Goal: Check status: Check status

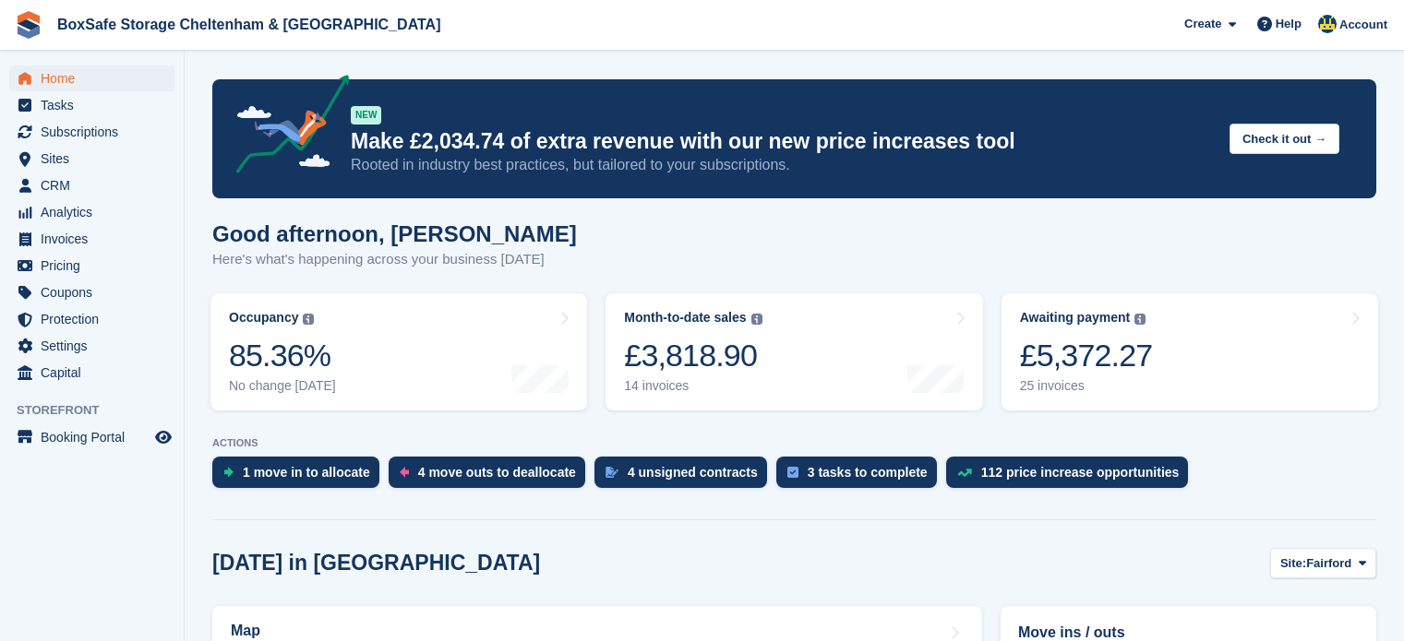
scroll to position [435, 0]
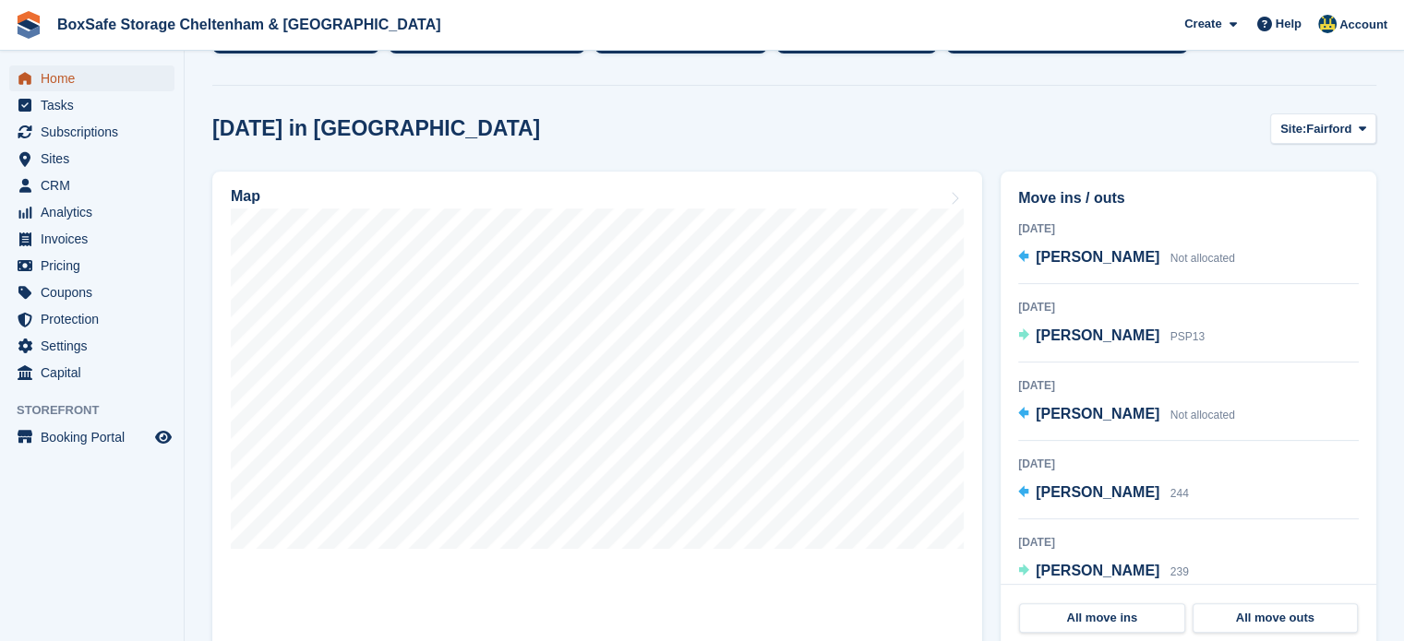
click at [104, 84] on span "Home" at bounding box center [96, 79] width 111 height 26
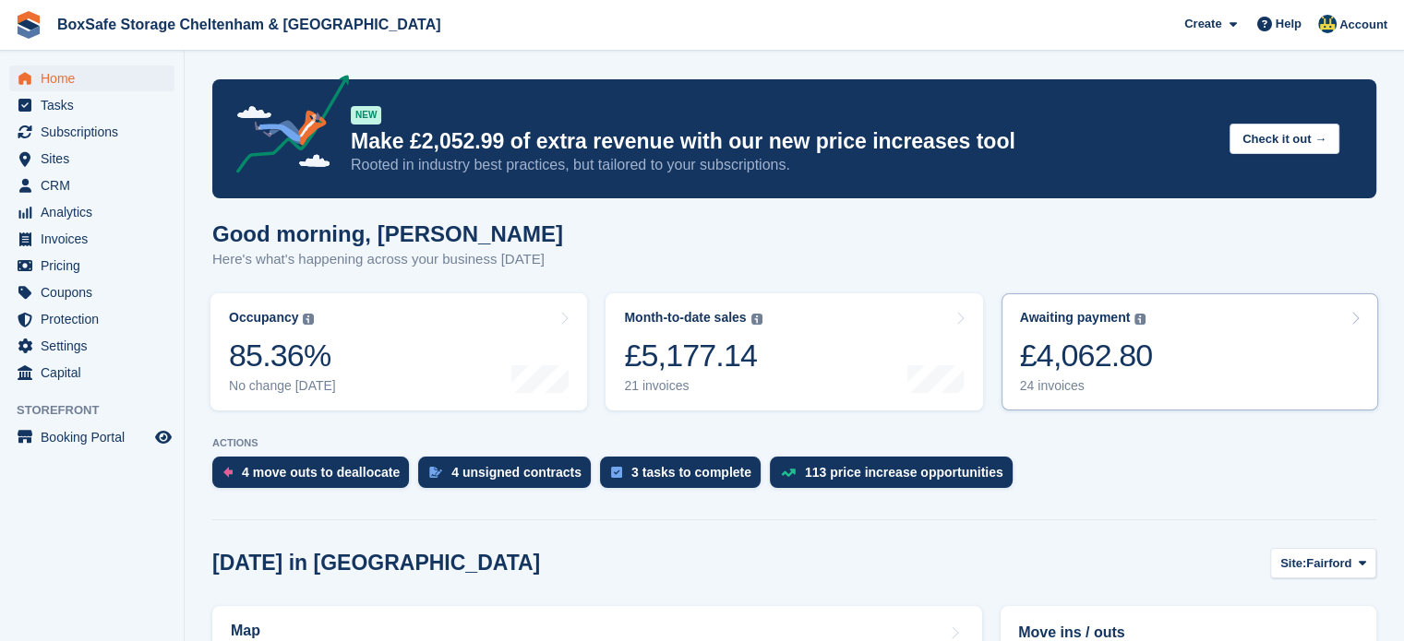
click at [1173, 384] on link "Awaiting payment The total outstanding balance on all open invoices. £4,062.80 …" at bounding box center [1189, 351] width 376 height 117
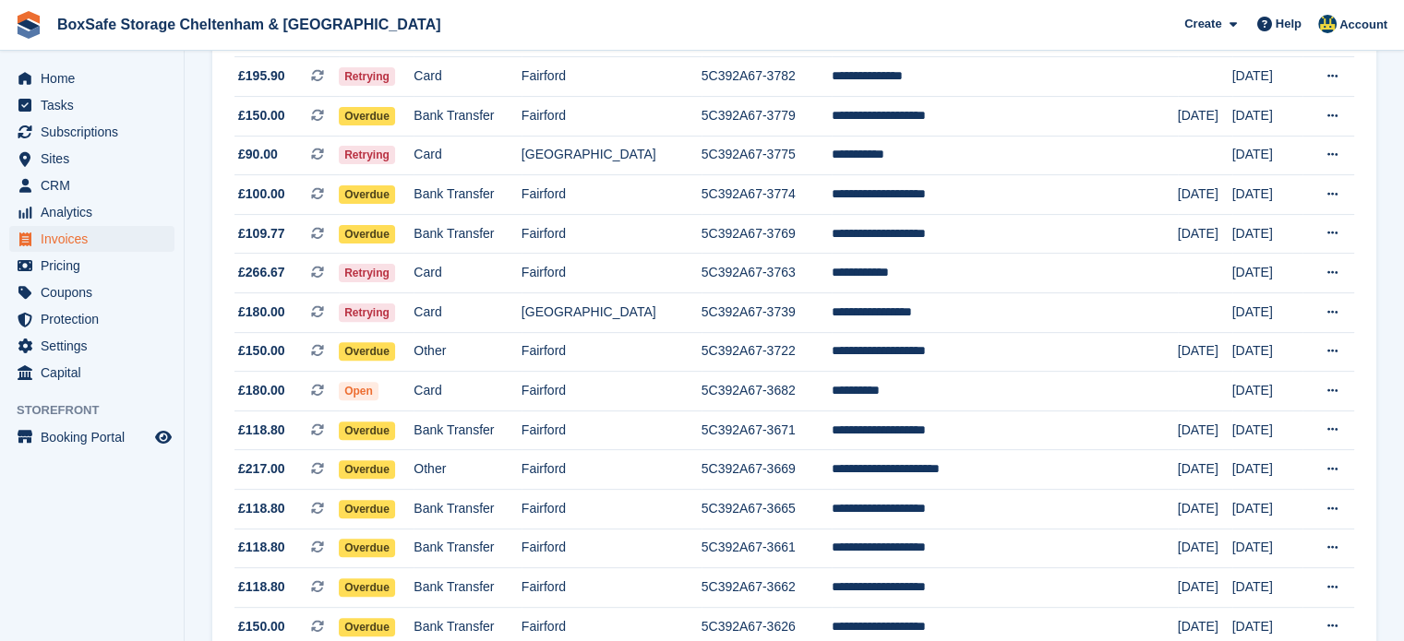
scroll to position [624, 0]
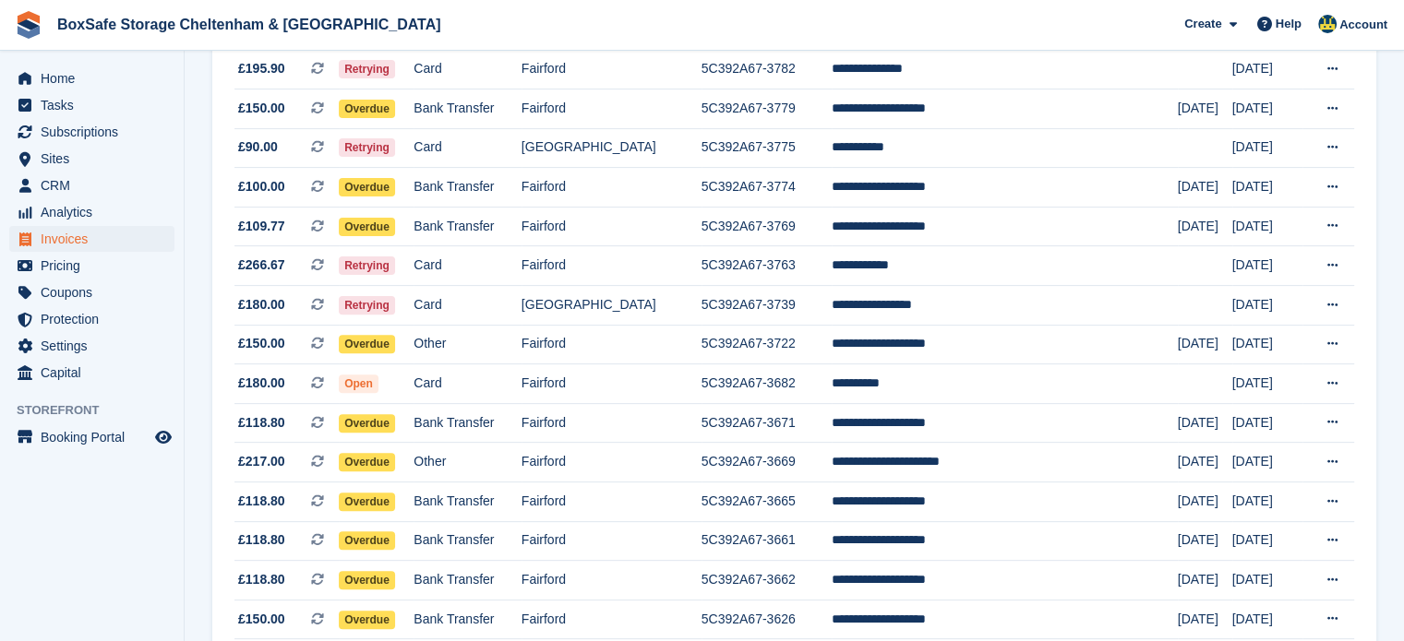
scroll to position [577, 0]
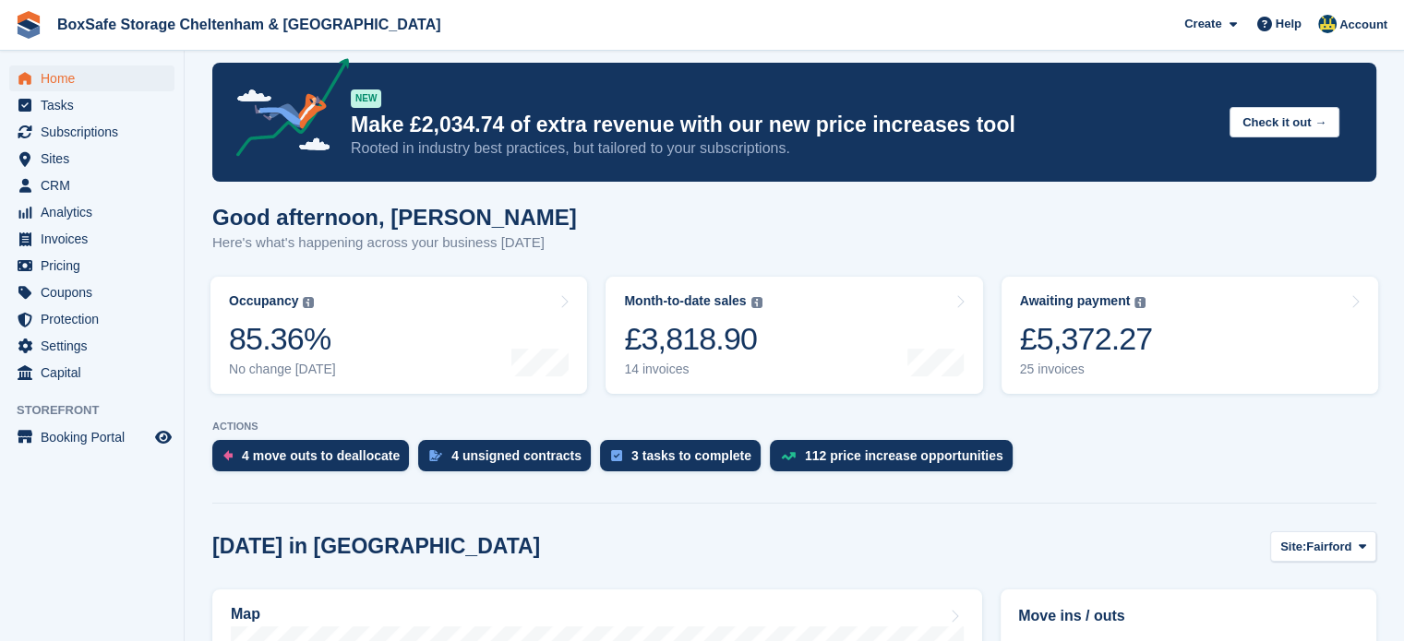
scroll to position [18, 0]
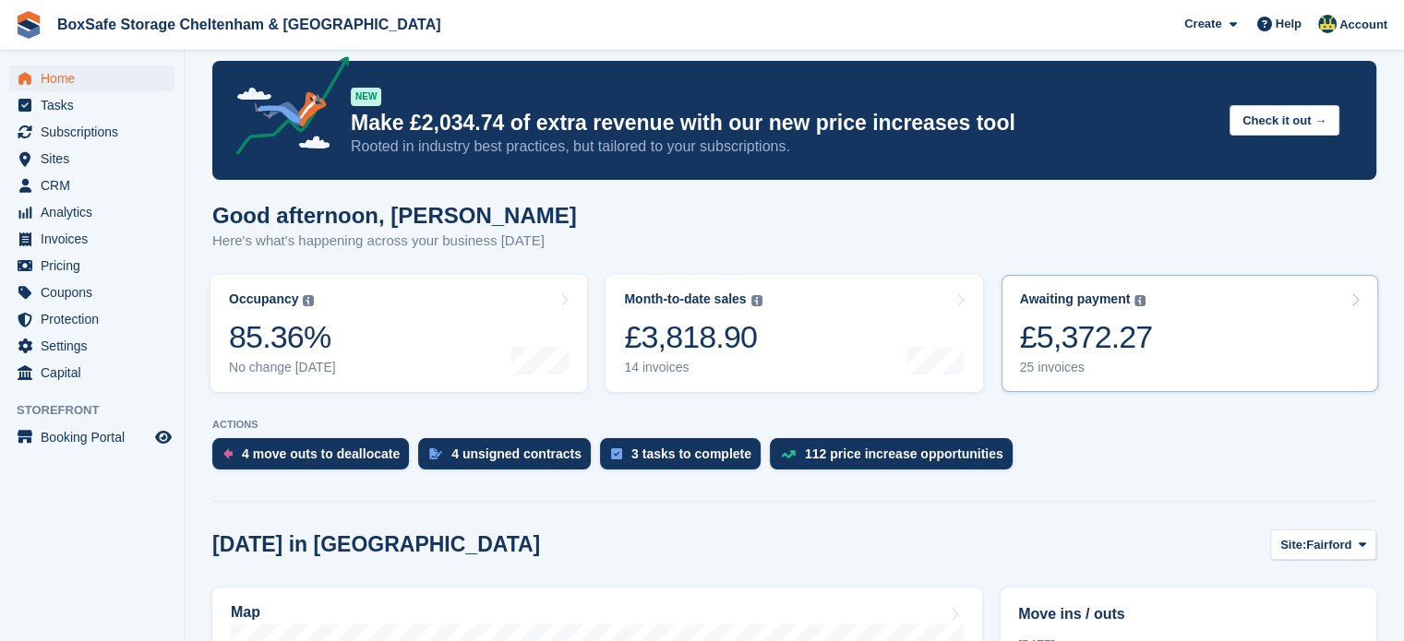
click at [1196, 379] on link "Awaiting payment The total outstanding balance on all open invoices. £5,372.27 …" at bounding box center [1189, 333] width 376 height 117
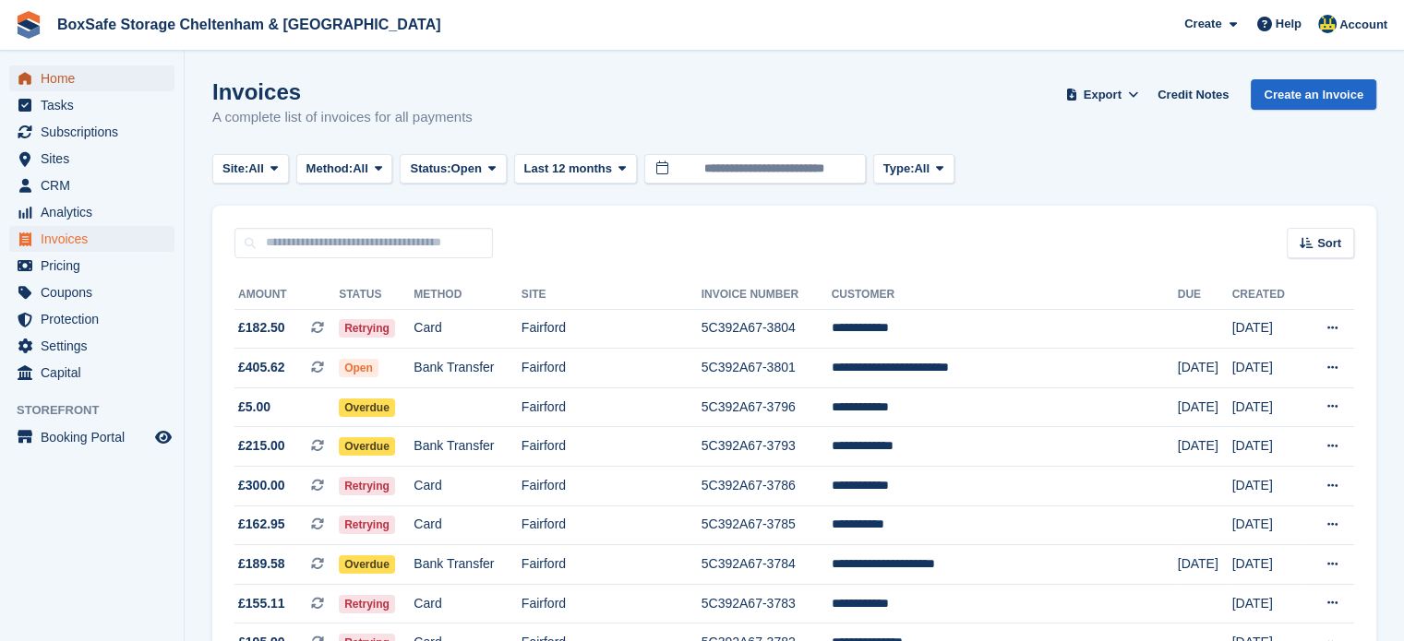
click at [66, 71] on span "Home" at bounding box center [96, 79] width 111 height 26
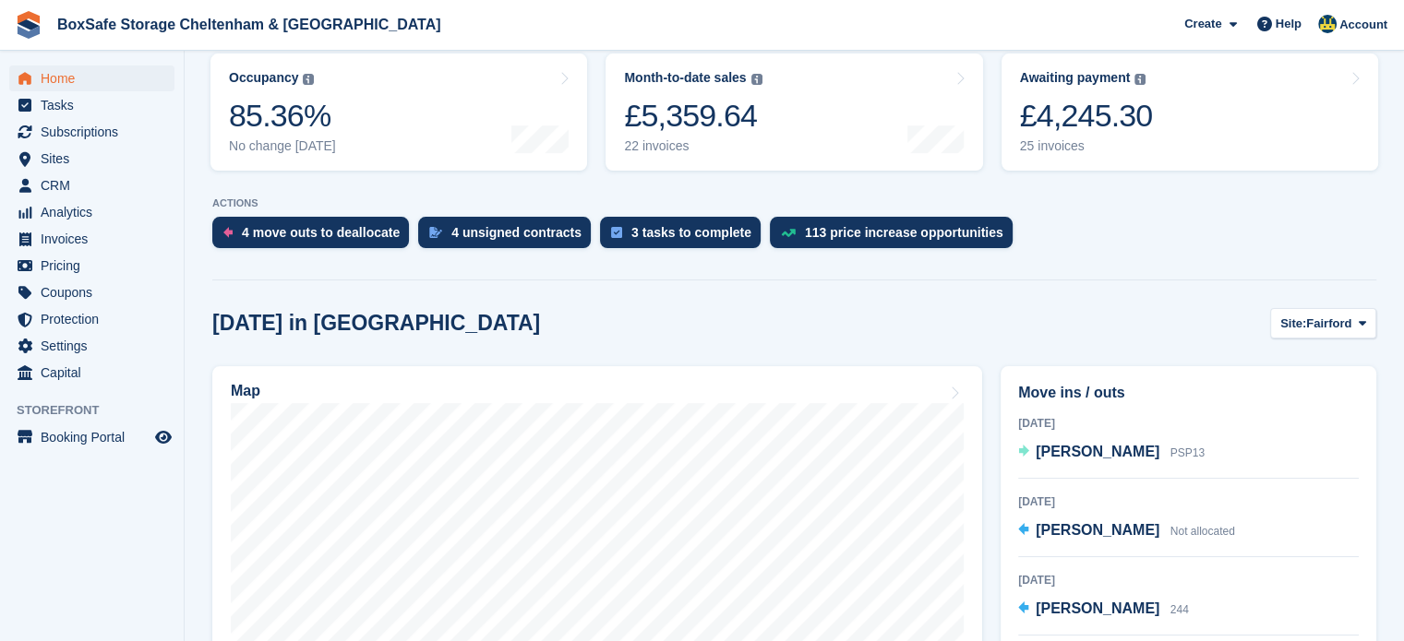
scroll to position [274, 0]
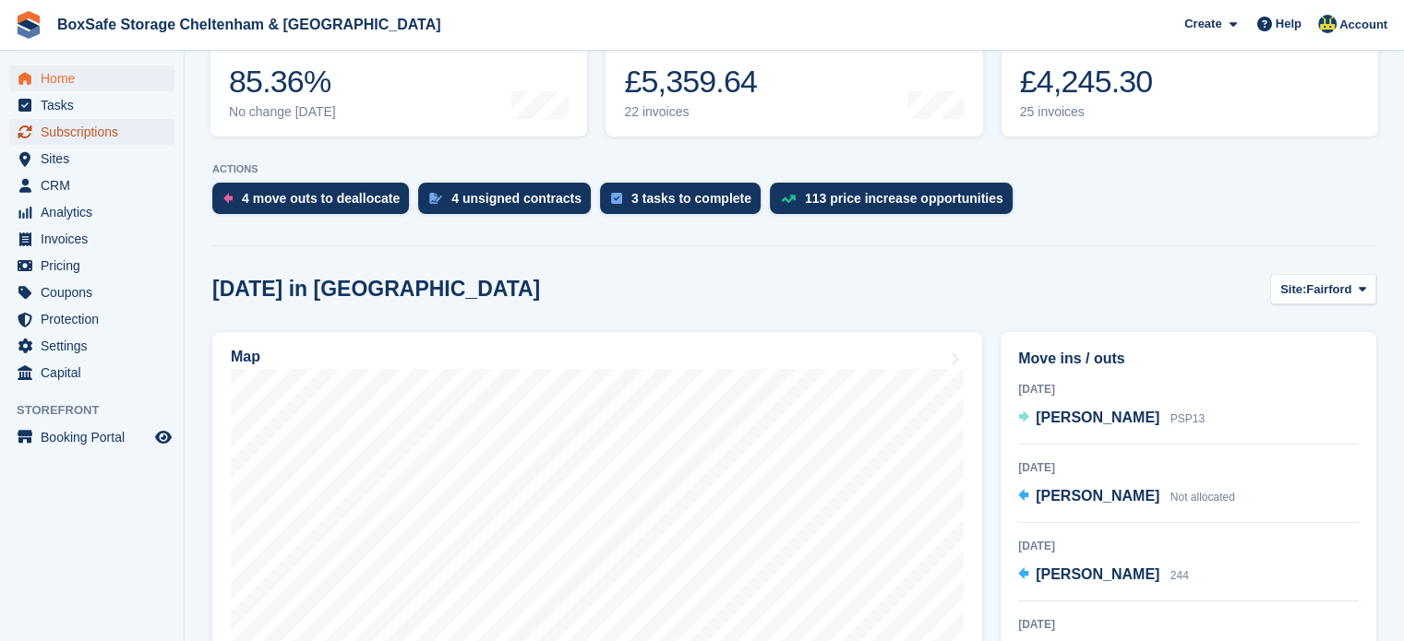
click at [74, 139] on span "Subscriptions" at bounding box center [96, 132] width 111 height 26
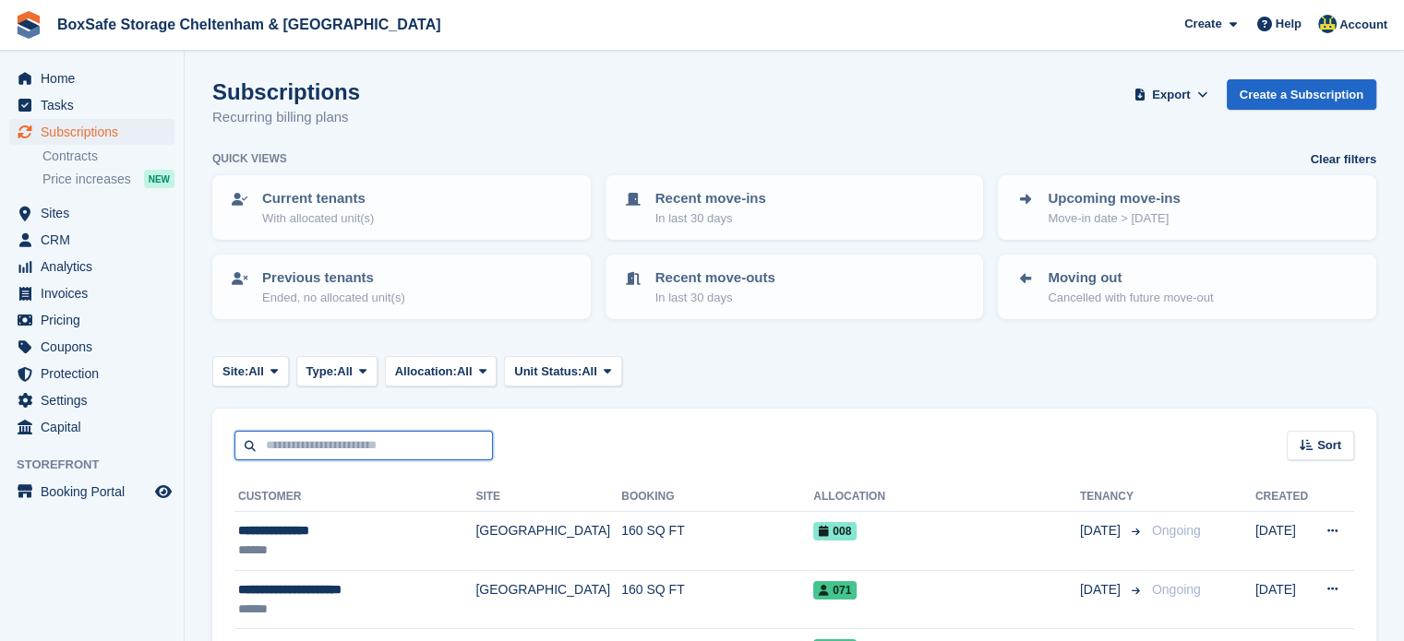
click at [317, 447] on input "text" at bounding box center [363, 446] width 258 height 30
click at [301, 446] on input "text" at bounding box center [363, 446] width 258 height 30
